Goal: Check status: Check status

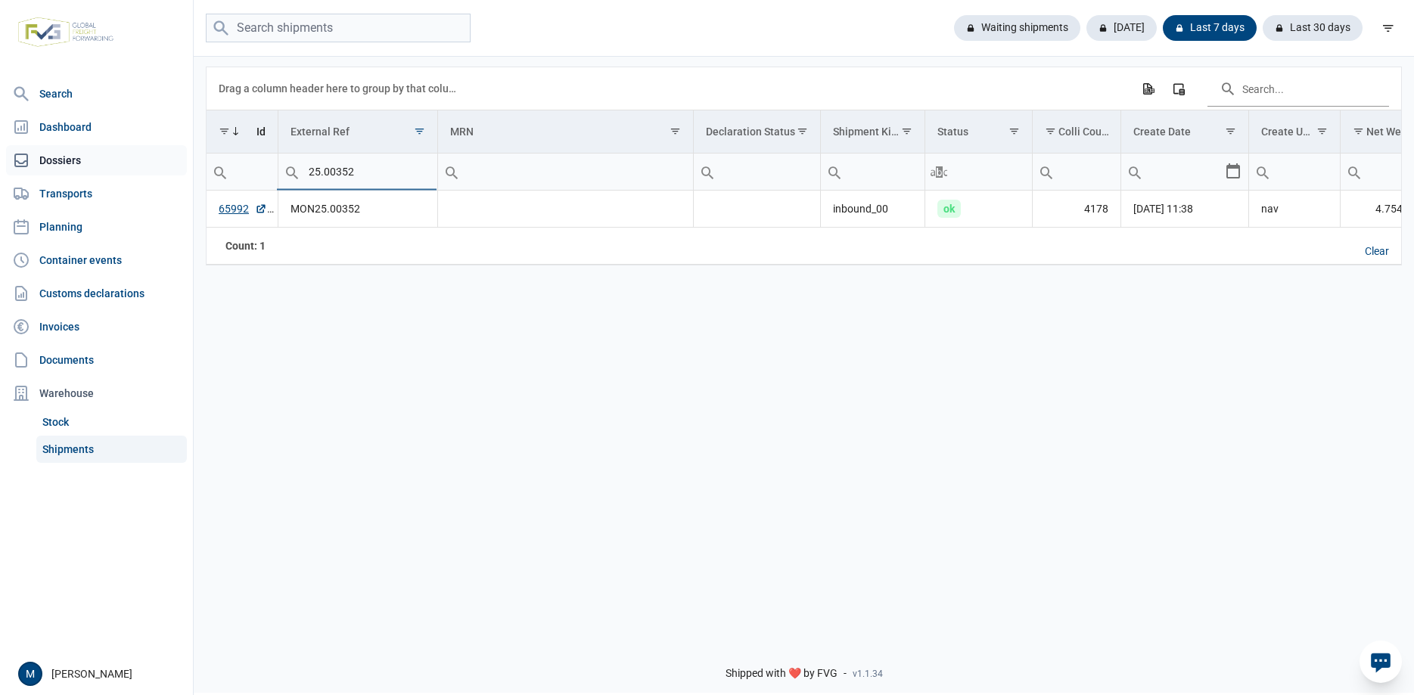
drag, startPoint x: 407, startPoint y: 176, endPoint x: 74, endPoint y: 169, distance: 332.9
click at [278, 170] on input "25.00352" at bounding box center [357, 172] width 159 height 36
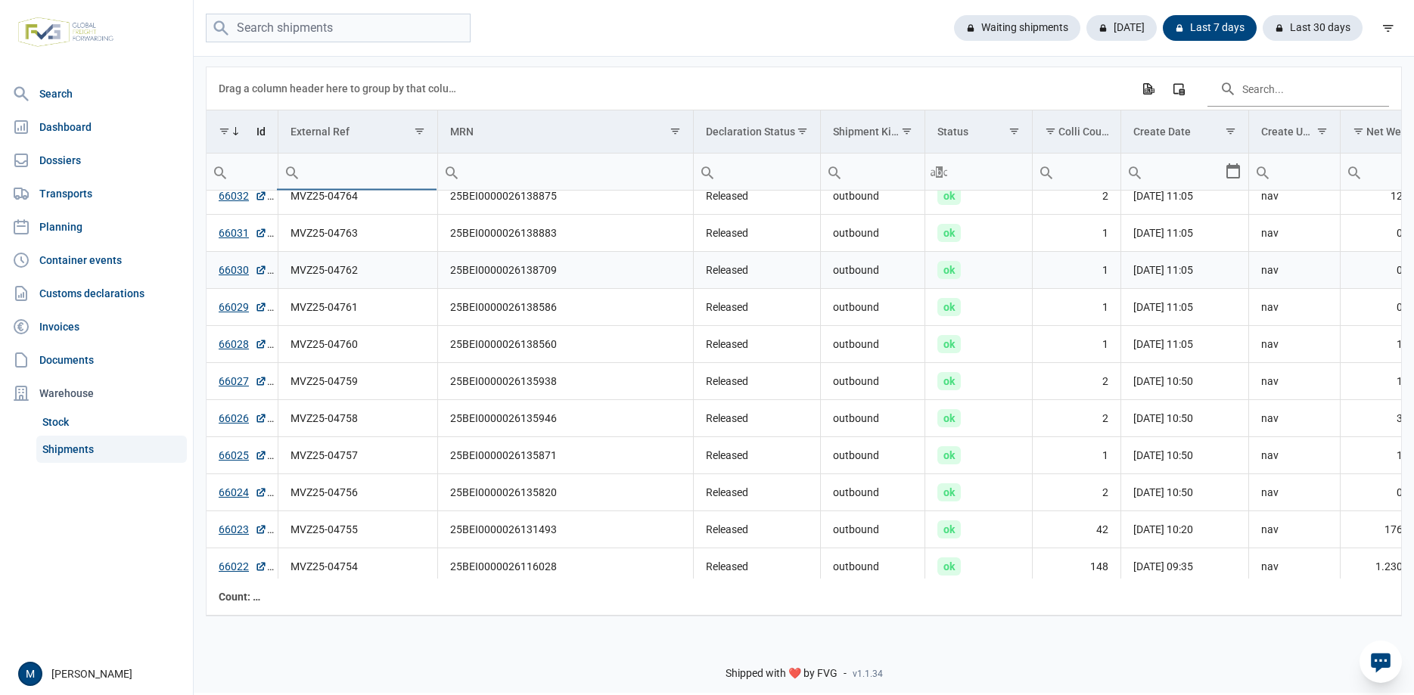
scroll to position [409, 0]
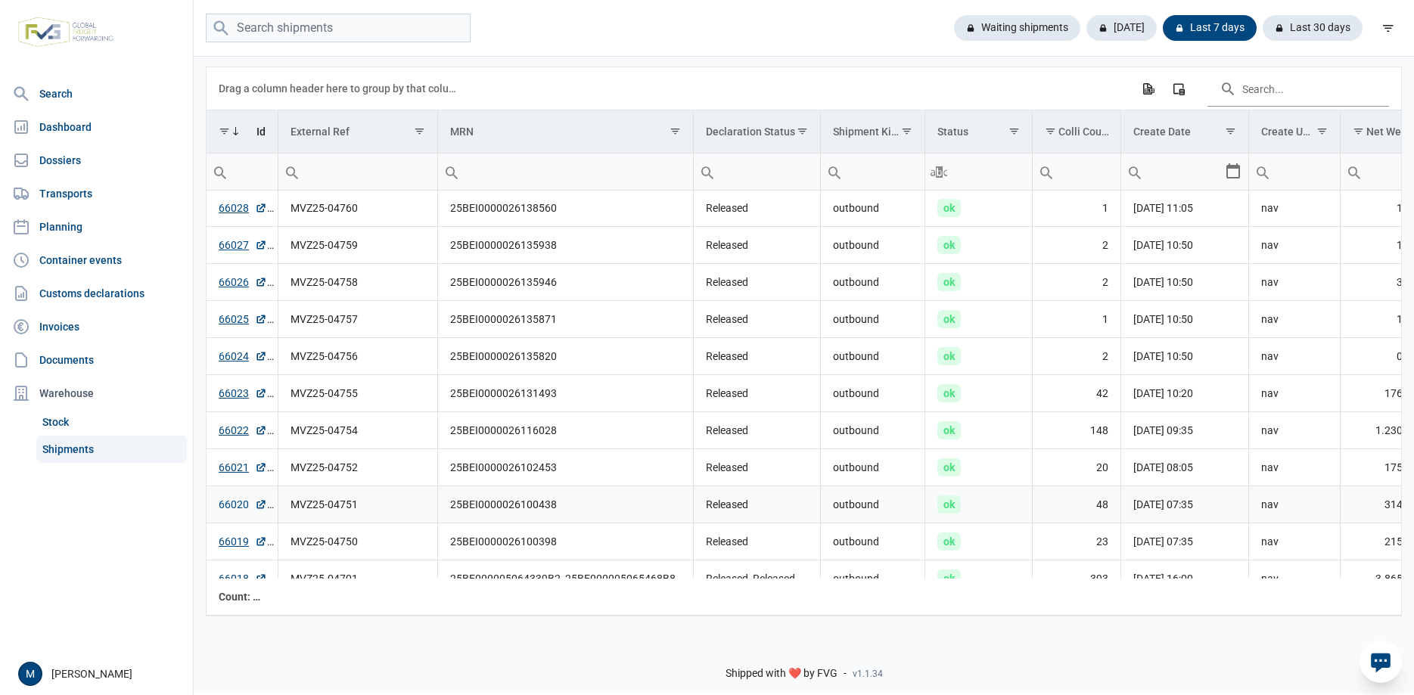
click at [233, 508] on link "66020" at bounding box center [243, 504] width 48 height 15
